Goal: Browse casually: Explore the website without a specific task or goal

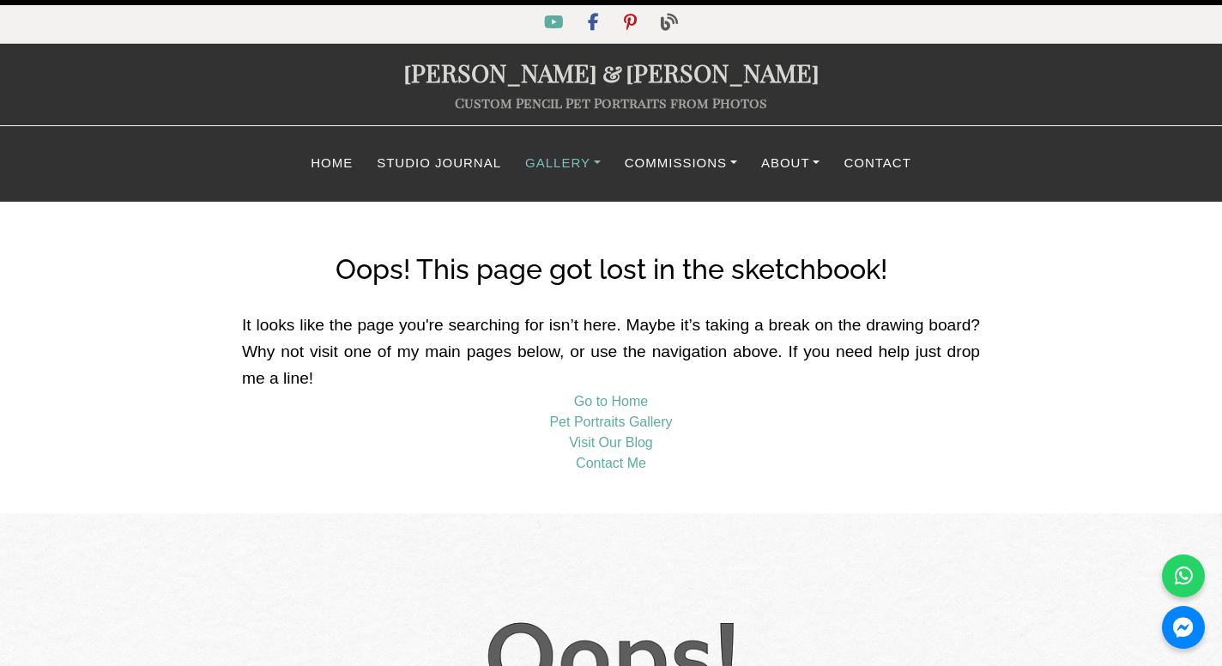
click at [593, 166] on link "Gallery" at bounding box center [563, 163] width 100 height 33
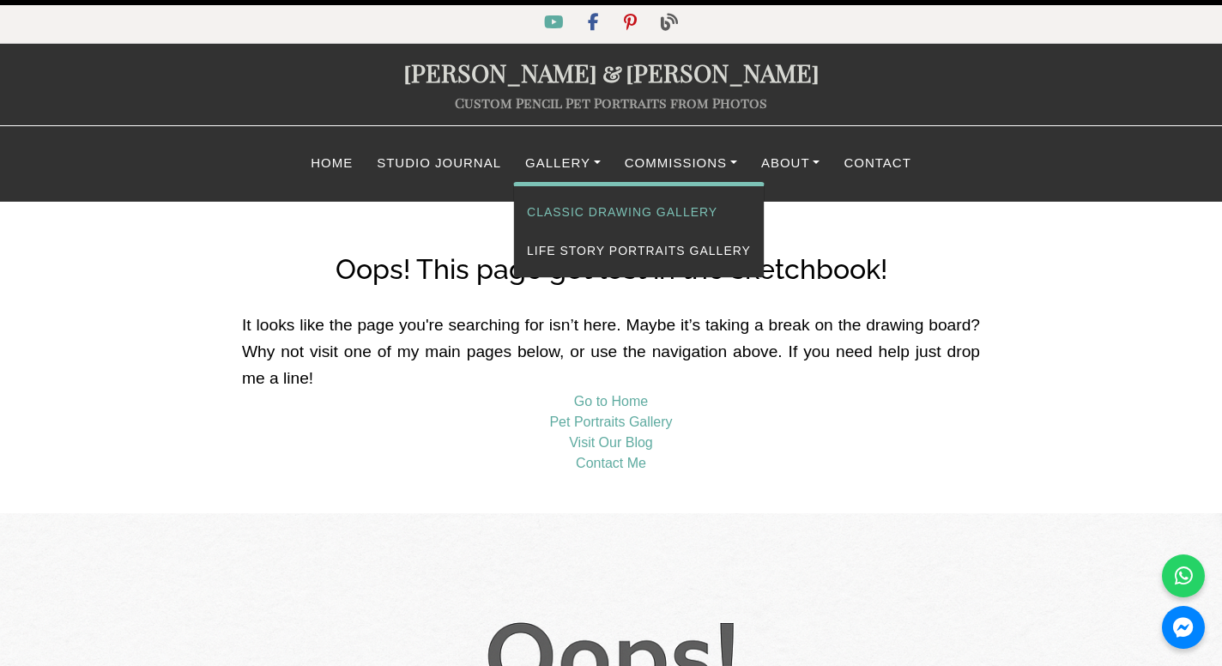
click at [590, 206] on link "Classic Drawing Gallery" at bounding box center [639, 212] width 250 height 39
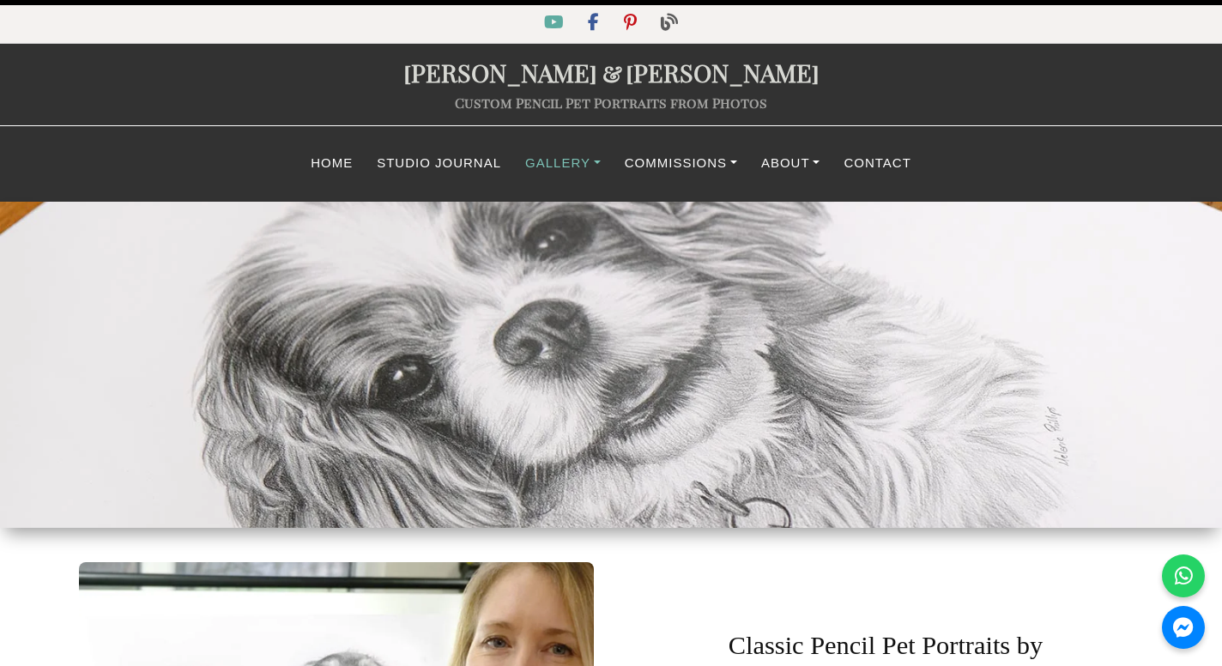
click at [595, 165] on link "Gallery" at bounding box center [563, 163] width 100 height 33
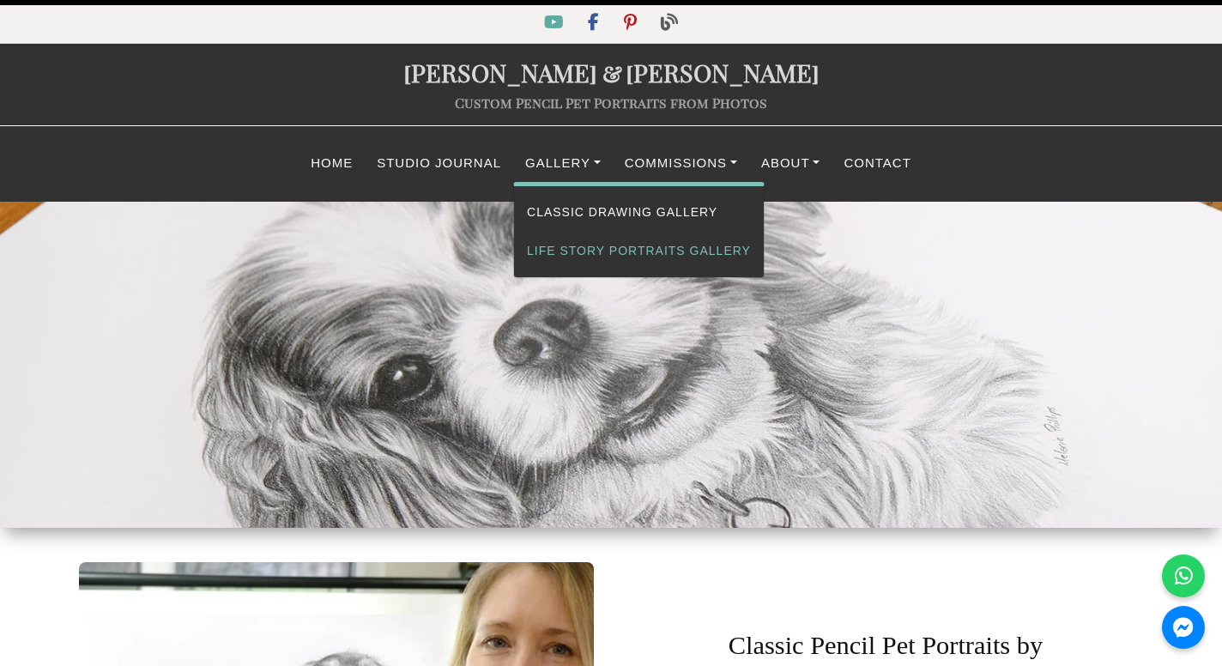
click at [586, 264] on link "Life Story Portraits Gallery" at bounding box center [639, 251] width 250 height 39
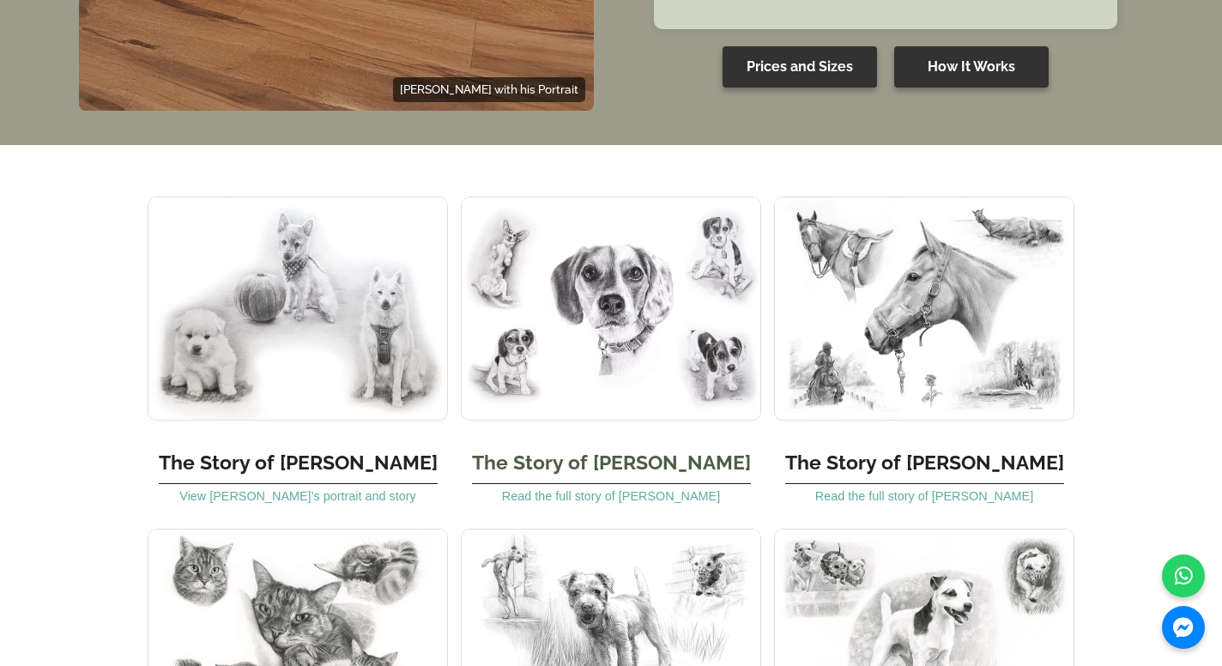
scroll to position [1724, 0]
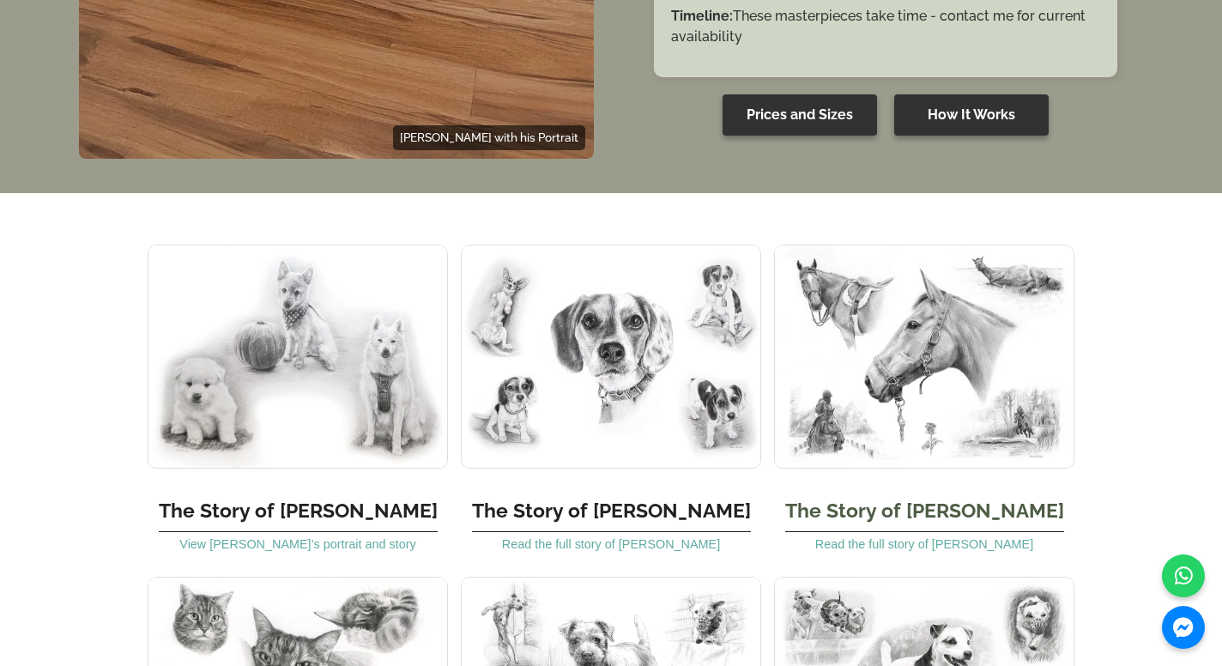
click at [892, 409] on img at bounding box center [924, 357] width 300 height 224
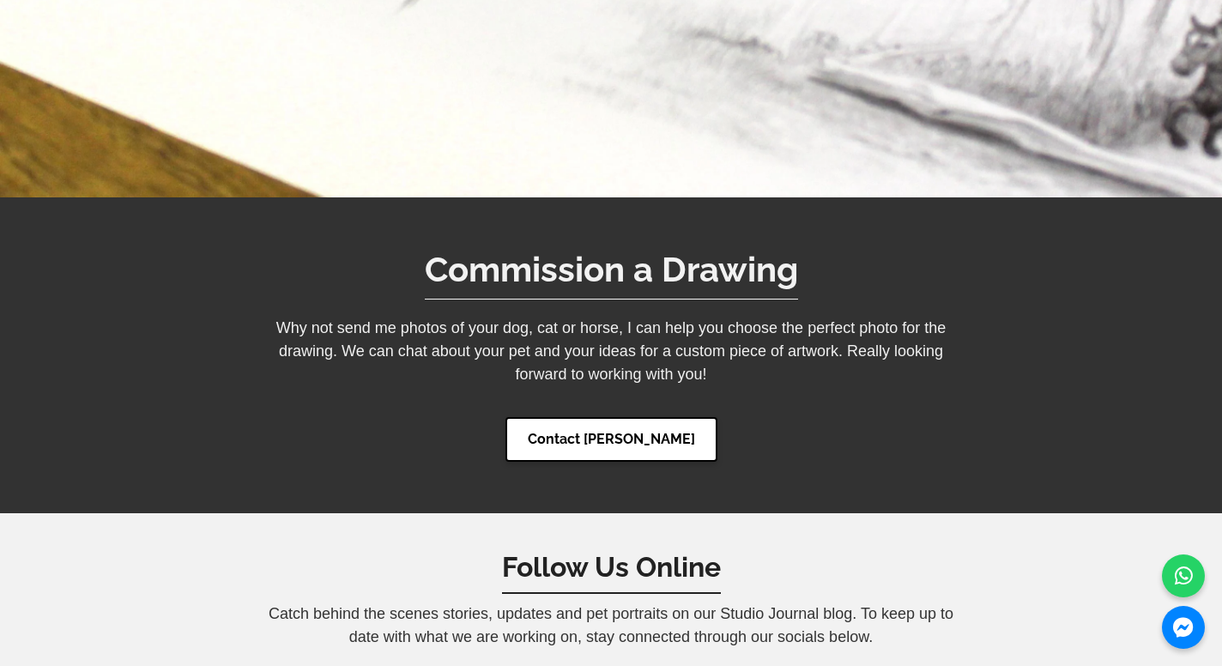
scroll to position [6791, 0]
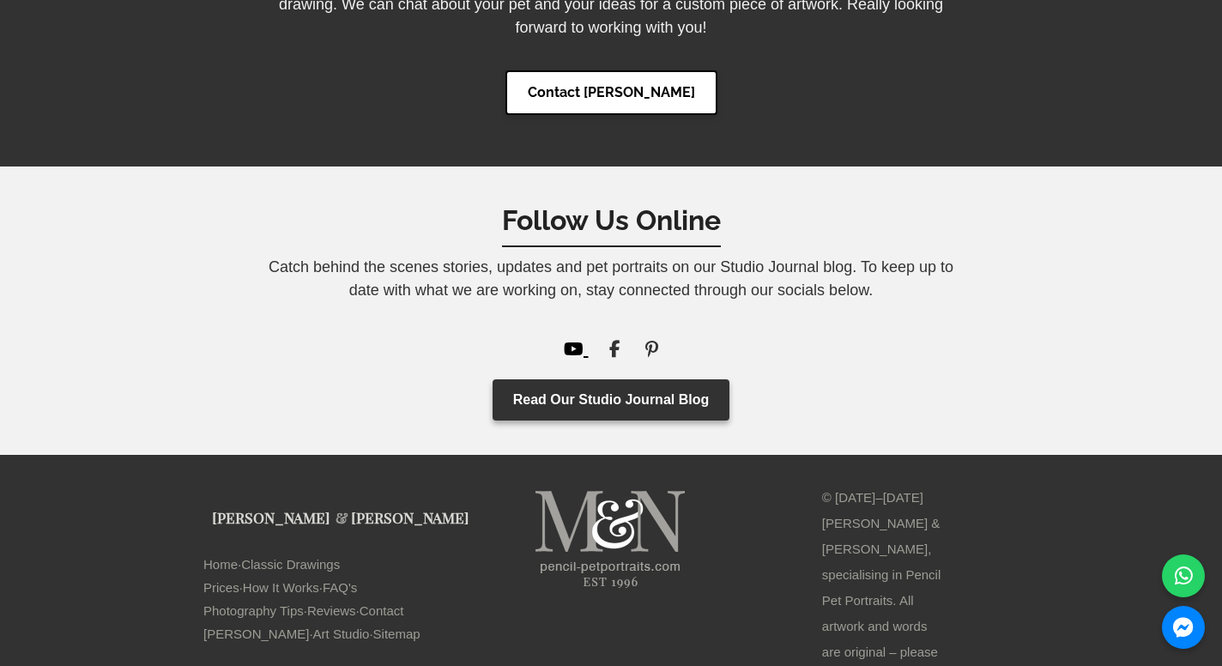
click at [570, 341] on icon "YouTube" at bounding box center [574, 349] width 20 height 17
